Goal: Find specific page/section: Find specific page/section

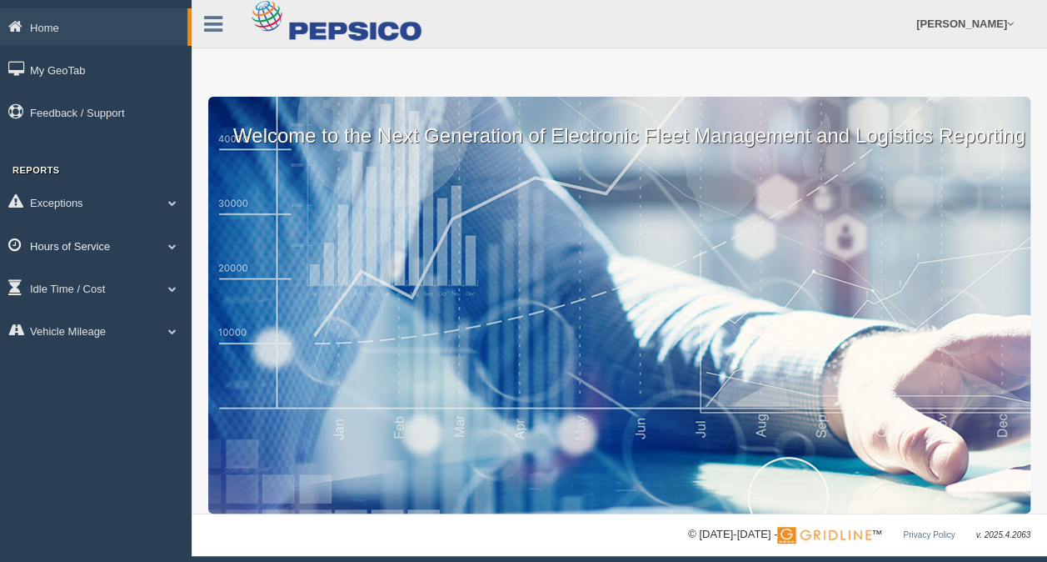
click at [125, 245] on link "Hours of Service" at bounding box center [96, 245] width 192 height 37
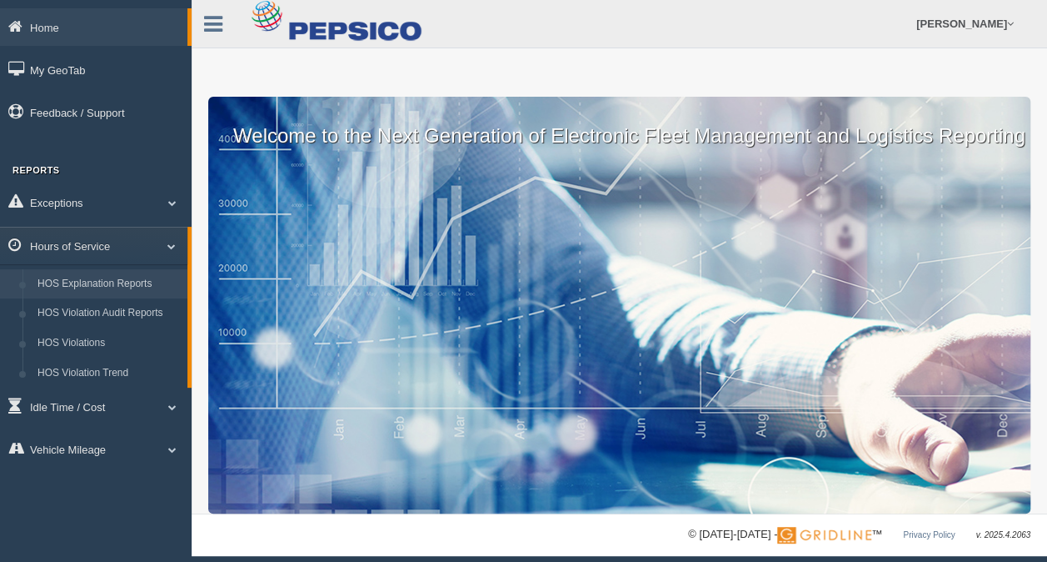
click at [118, 287] on link "HOS Explanation Reports" at bounding box center [108, 284] width 157 height 30
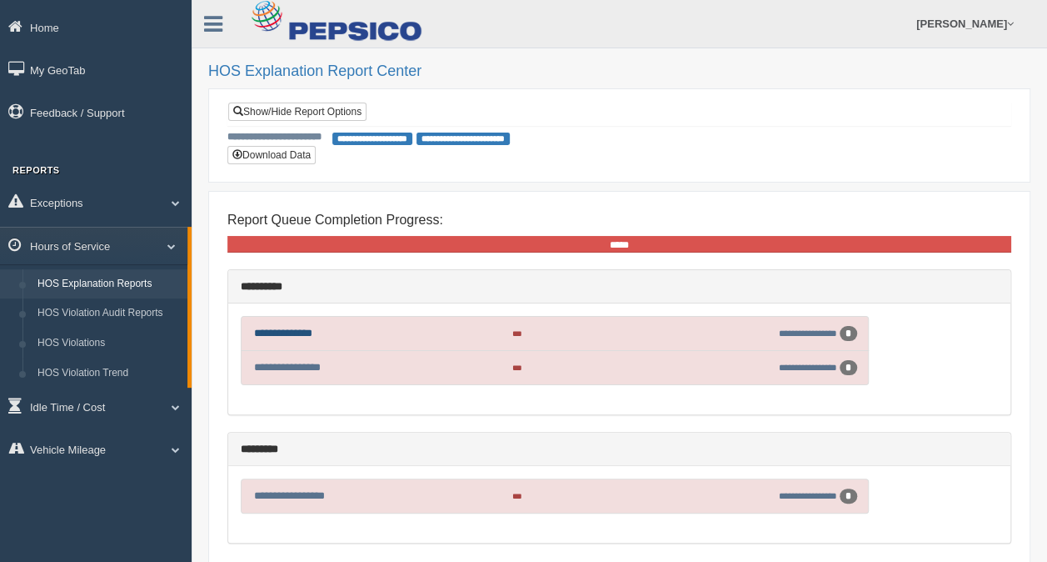
click at [308, 330] on link "**********" at bounding box center [283, 332] width 58 height 11
